Goal: Obtain resource: Obtain resource

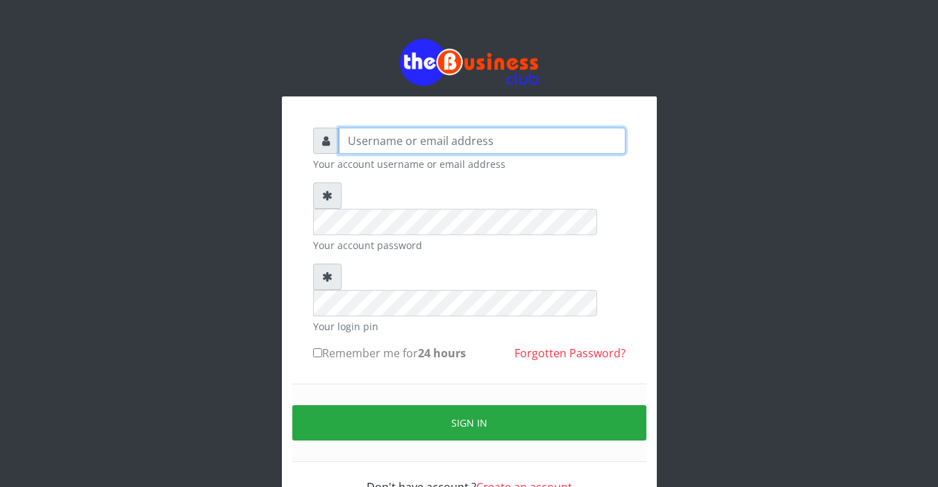
type input "Sarahadesode"
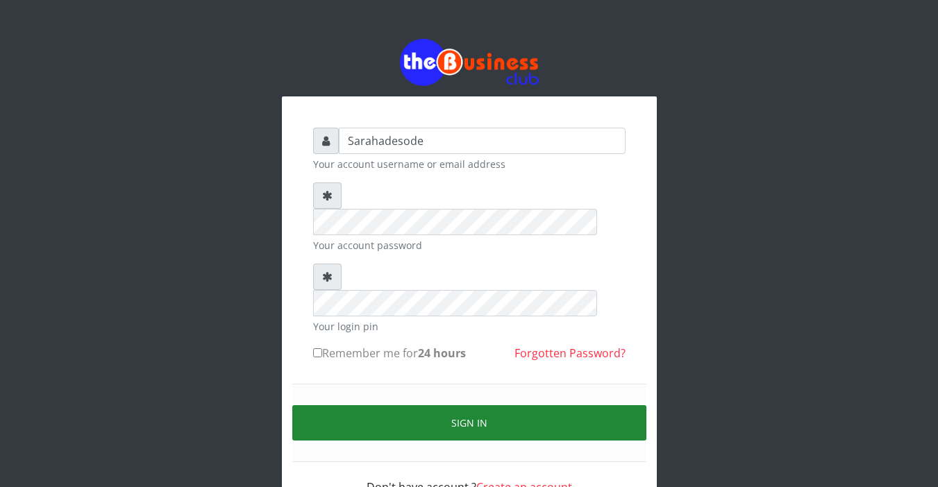
click at [486, 405] on button "Sign in" at bounding box center [469, 422] width 354 height 35
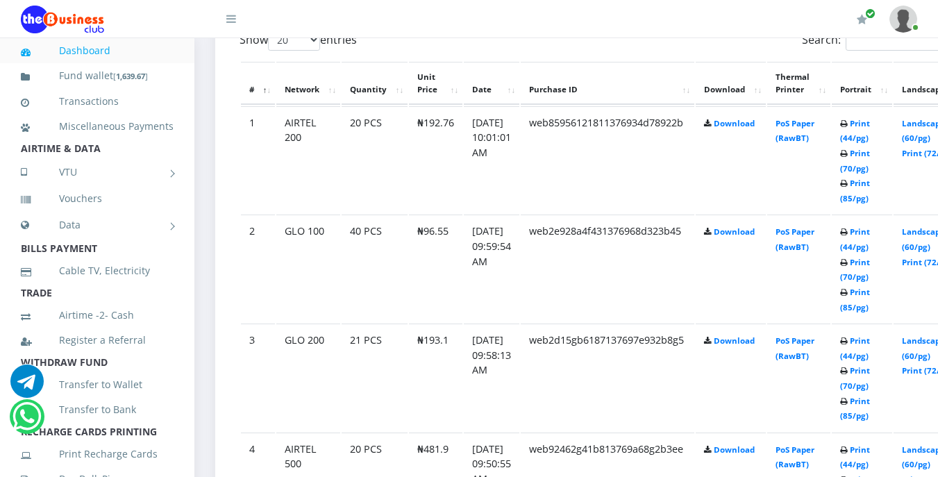
scroll to position [744, 0]
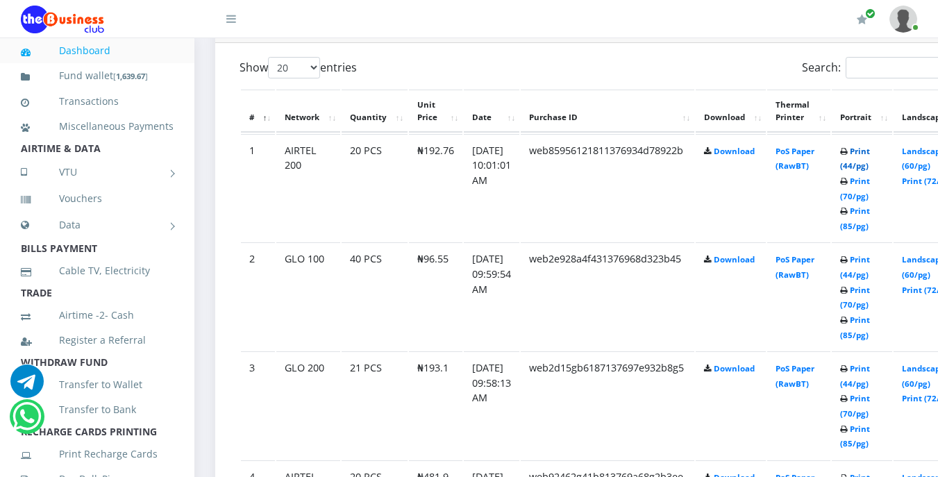
click at [870, 153] on link "Print (44/pg)" at bounding box center [855, 159] width 30 height 26
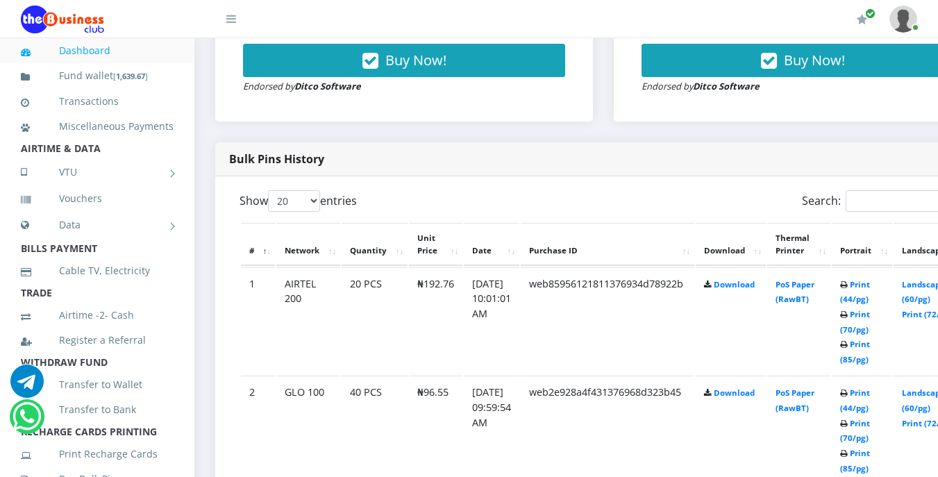
scroll to position [638, 0]
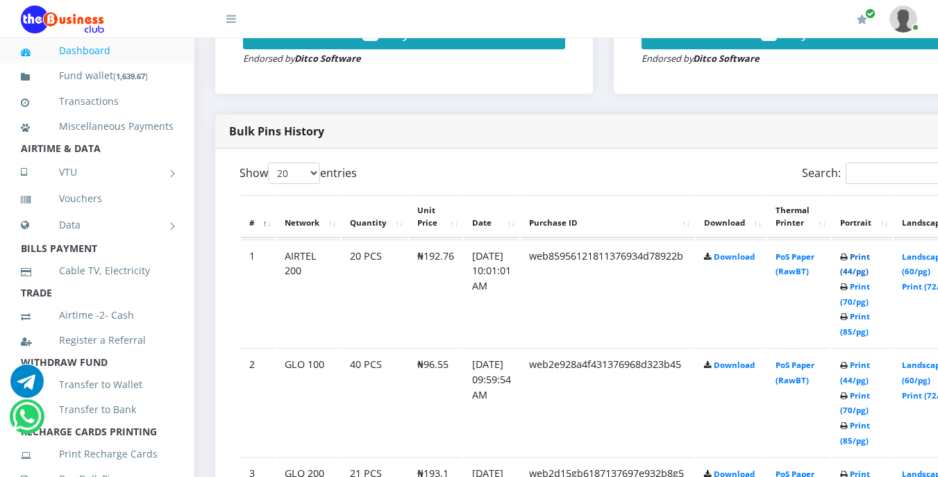
click at [870, 260] on link "Print (44/pg)" at bounding box center [855, 264] width 30 height 26
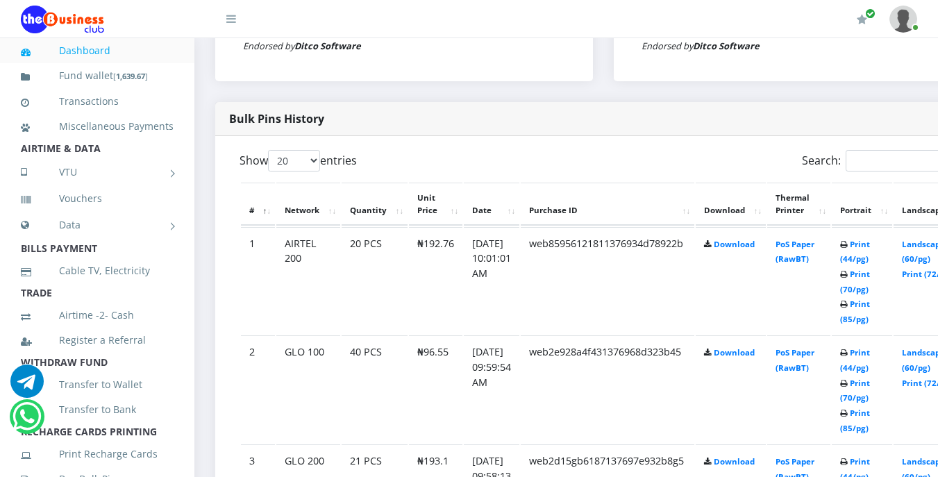
scroll to position [638, 0]
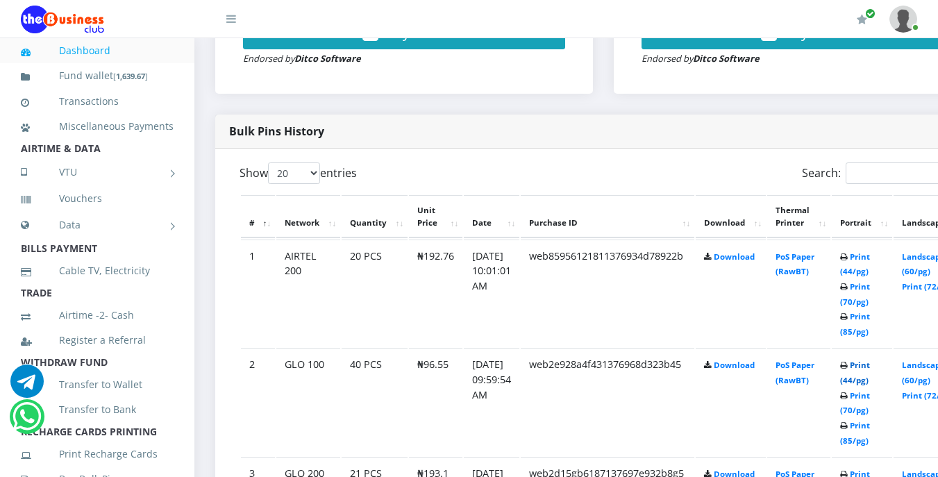
click at [870, 366] on link "Print (44/pg)" at bounding box center [855, 372] width 30 height 26
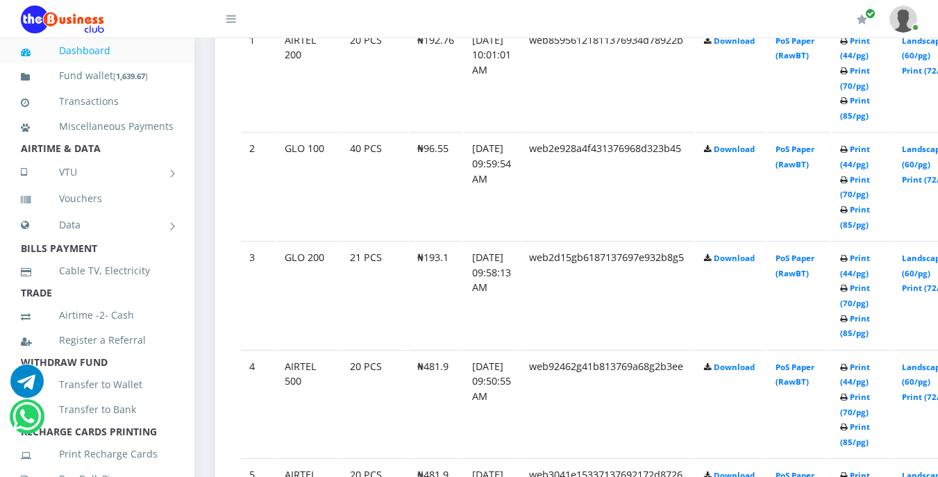
scroll to position [861, 0]
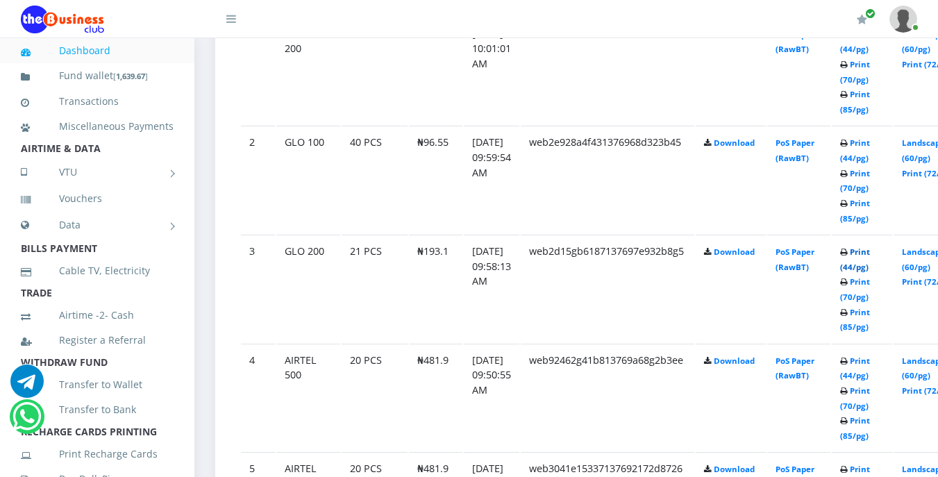
click at [869, 256] on link "Print (44/pg)" at bounding box center [855, 259] width 30 height 26
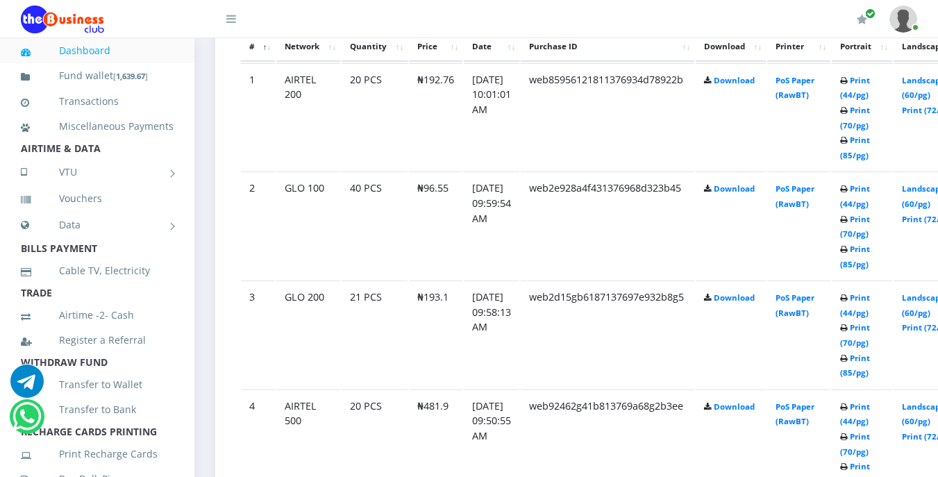
scroll to position [861, 0]
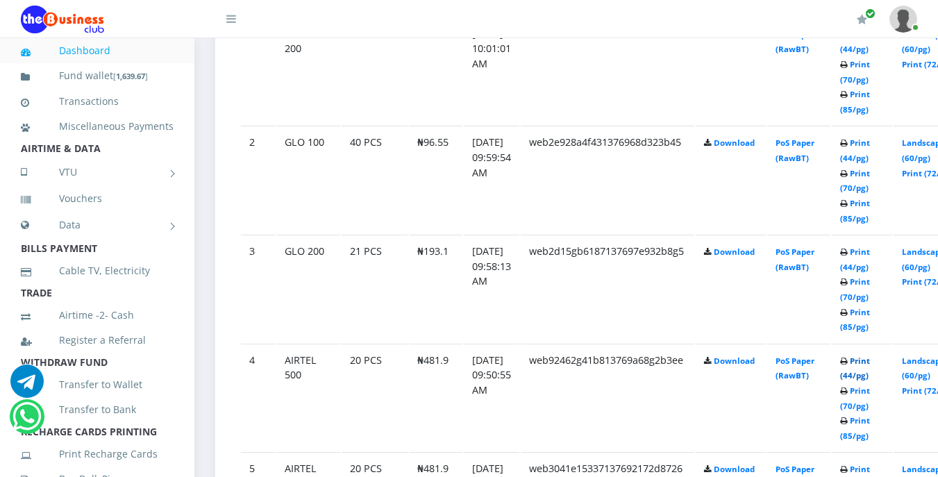
click at [870, 365] on link "Print (44/pg)" at bounding box center [855, 368] width 30 height 26
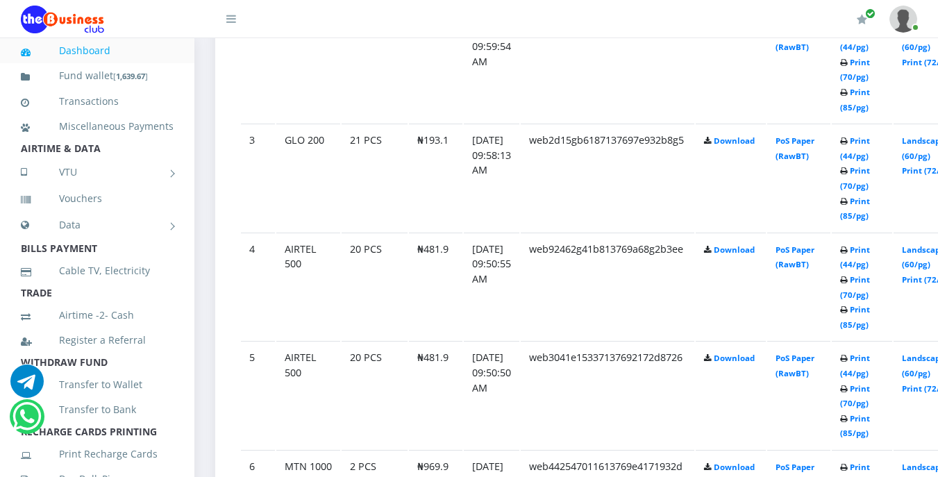
scroll to position [999, 0]
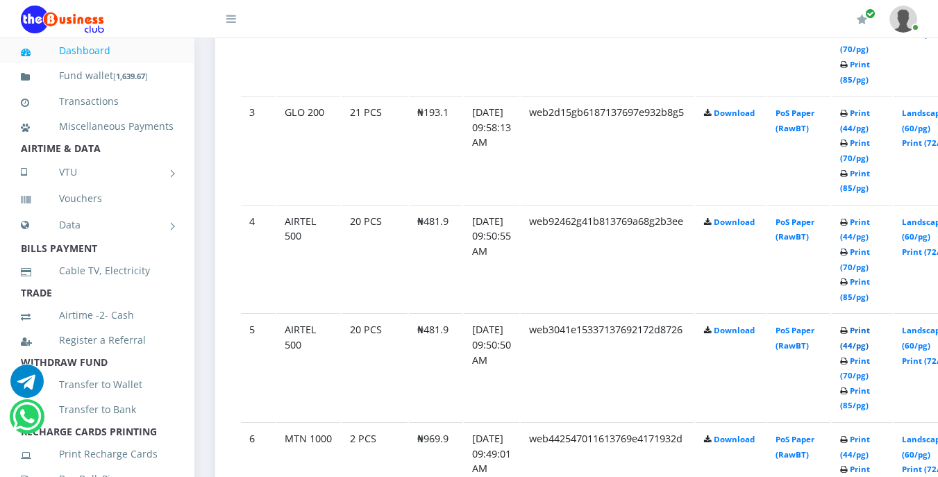
click at [870, 337] on link "Print (44/pg)" at bounding box center [855, 338] width 30 height 26
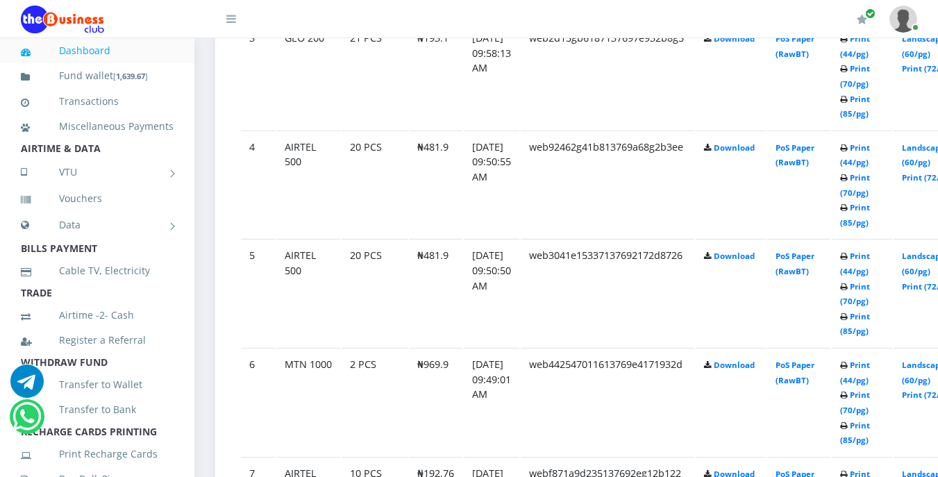
scroll to position [1083, 0]
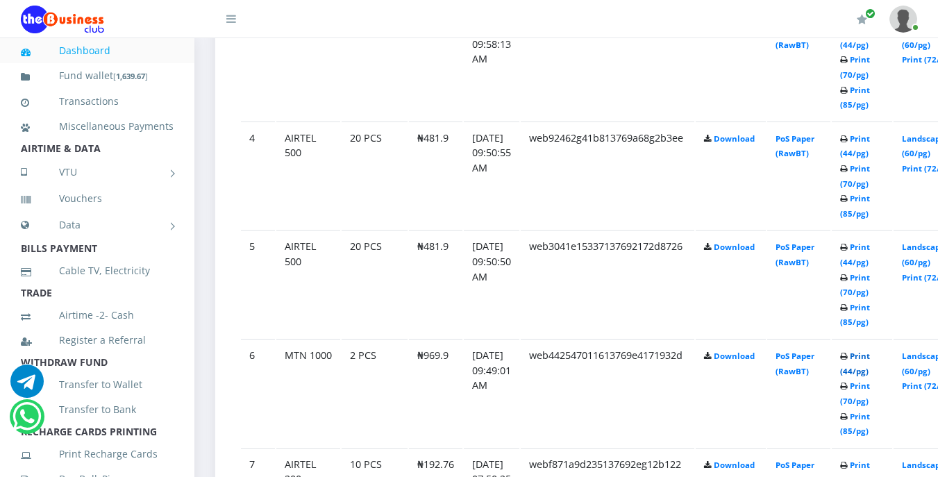
click at [870, 359] on link "Print (44/pg)" at bounding box center [855, 363] width 30 height 26
